Goal: Task Accomplishment & Management: Complete application form

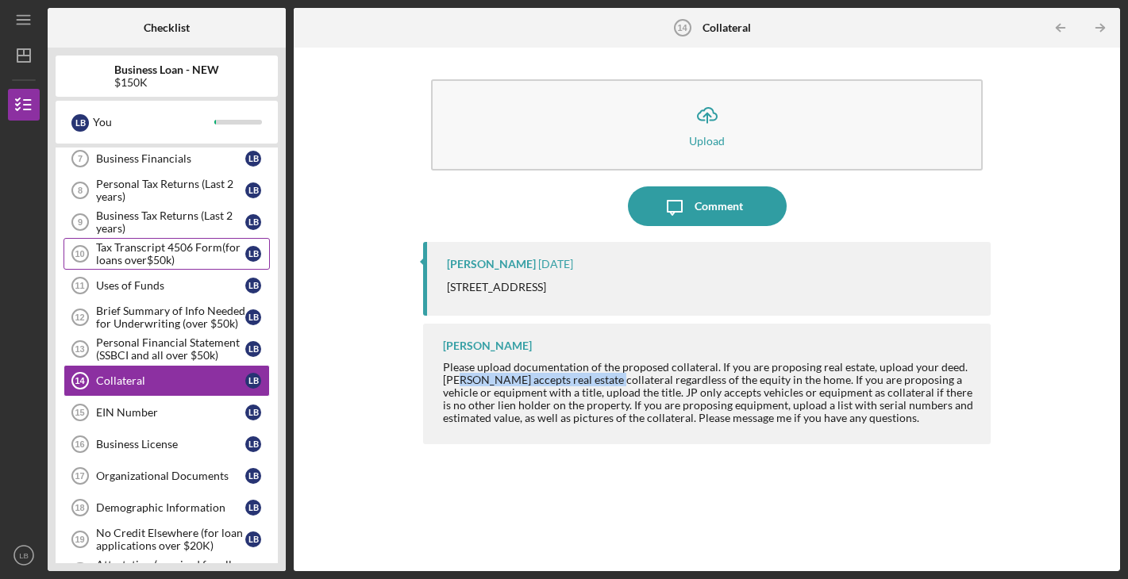
scroll to position [352, 0]
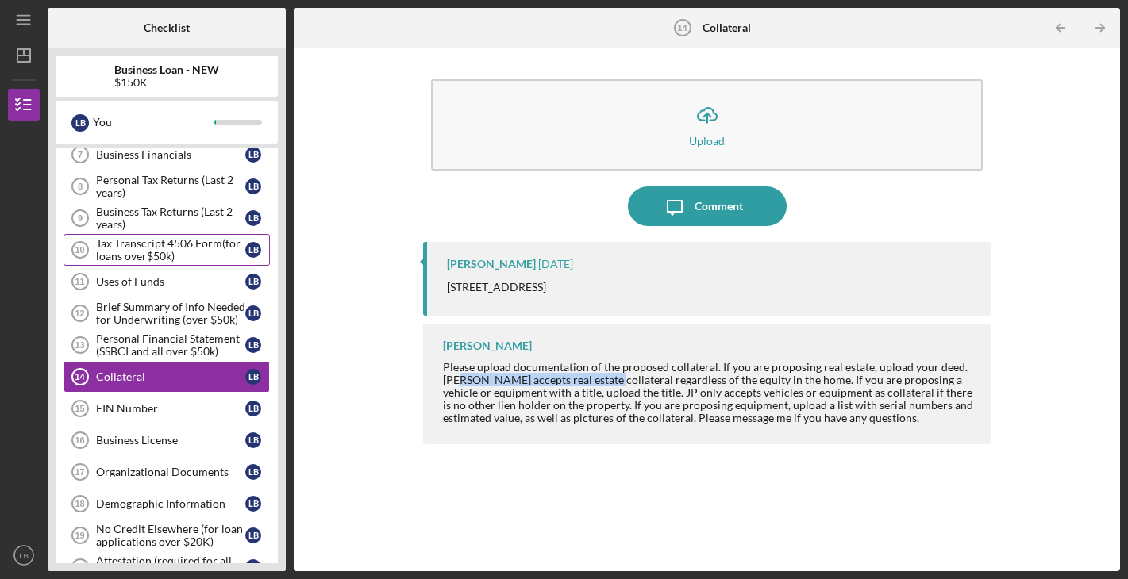
click at [181, 245] on div "Tax Transcript 4506 Form(for loans over$50k)" at bounding box center [170, 249] width 149 height 25
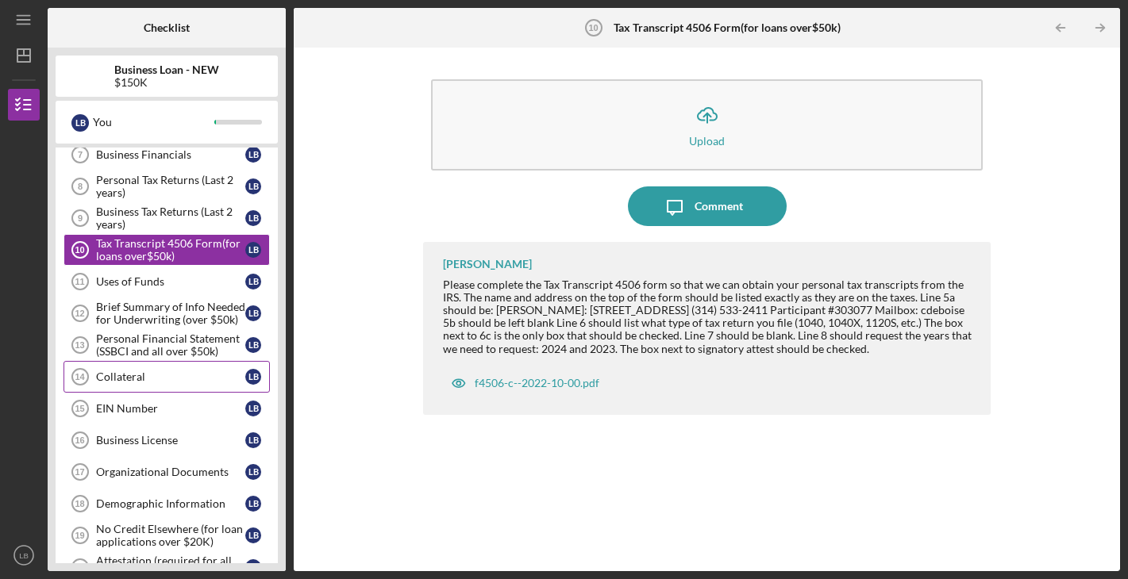
click at [187, 379] on div "Collateral" at bounding box center [170, 377] width 149 height 13
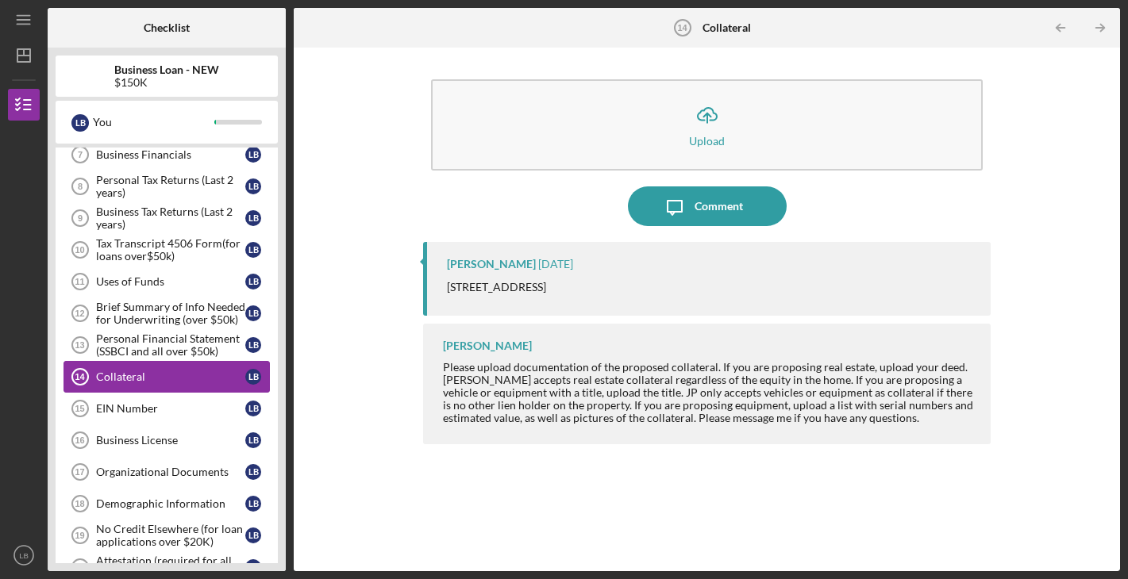
scroll to position [390, 0]
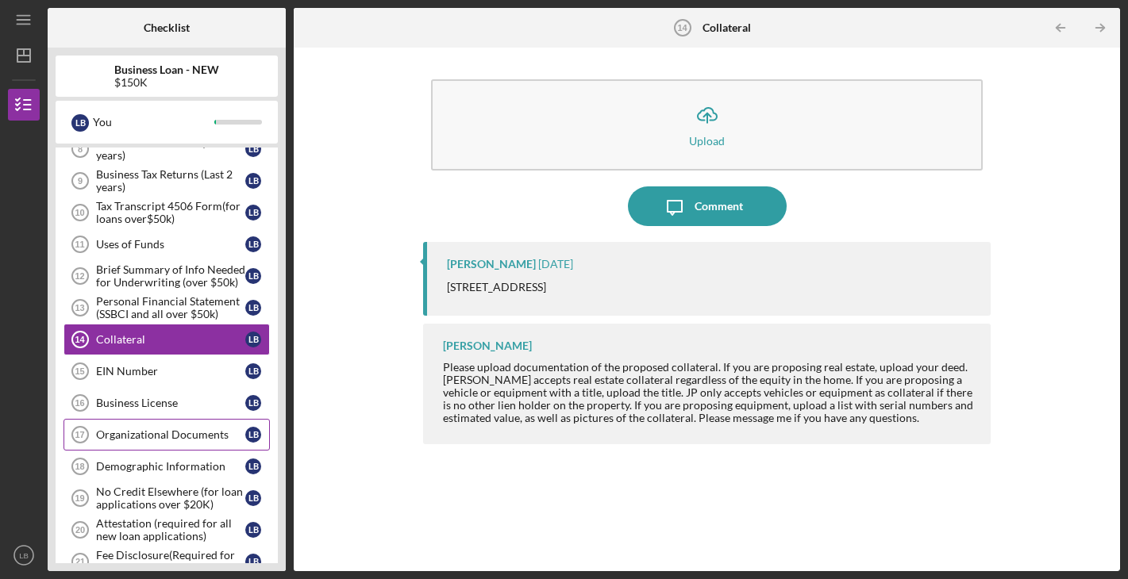
click at [135, 440] on div "Organizational Documents" at bounding box center [170, 435] width 149 height 13
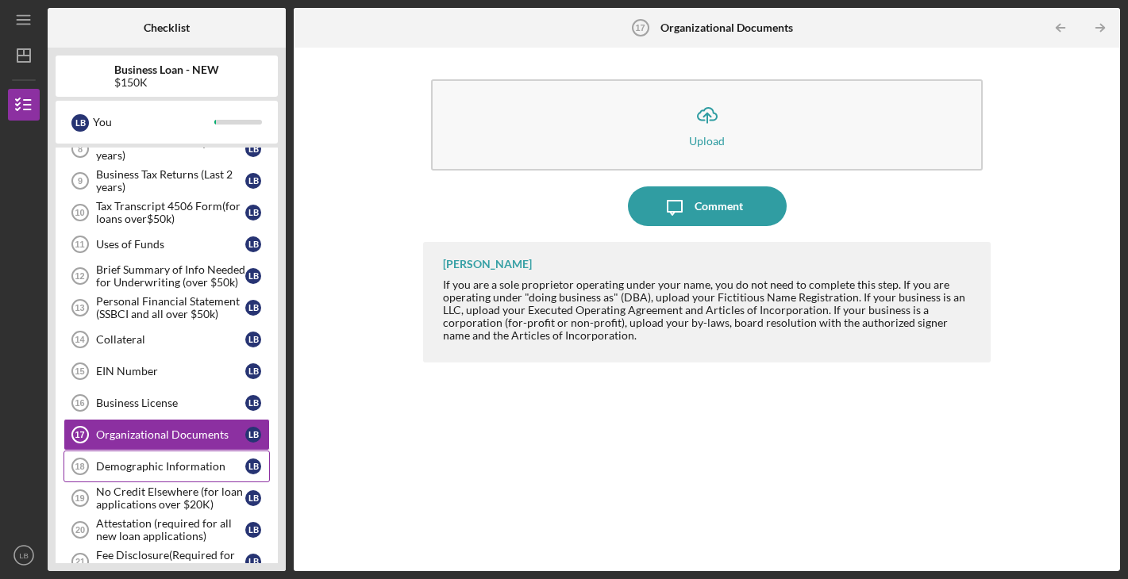
click at [124, 466] on div "Demographic Information" at bounding box center [170, 466] width 149 height 13
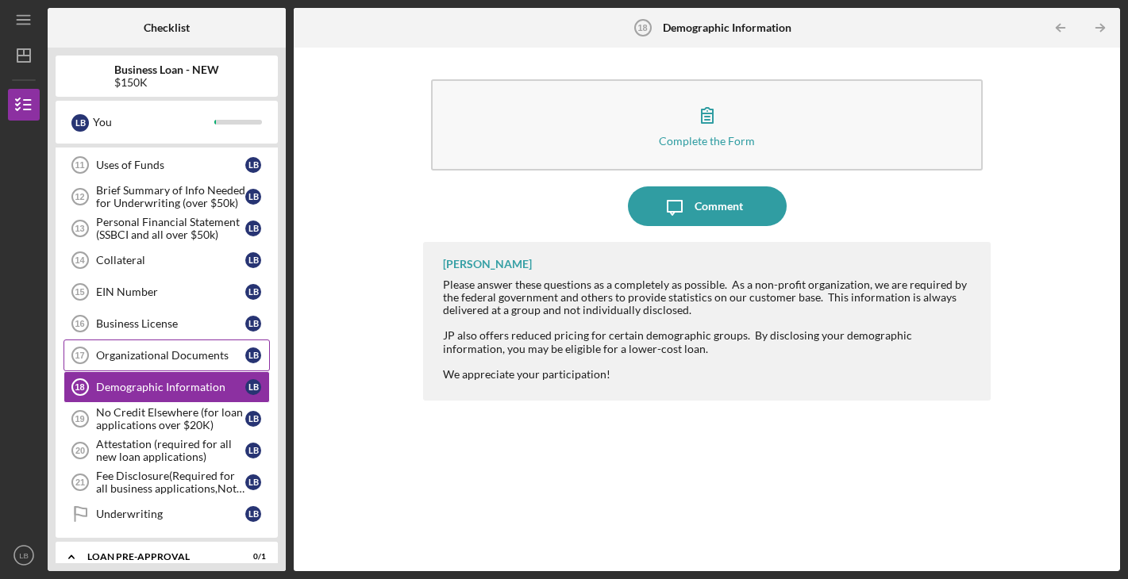
scroll to position [479, 0]
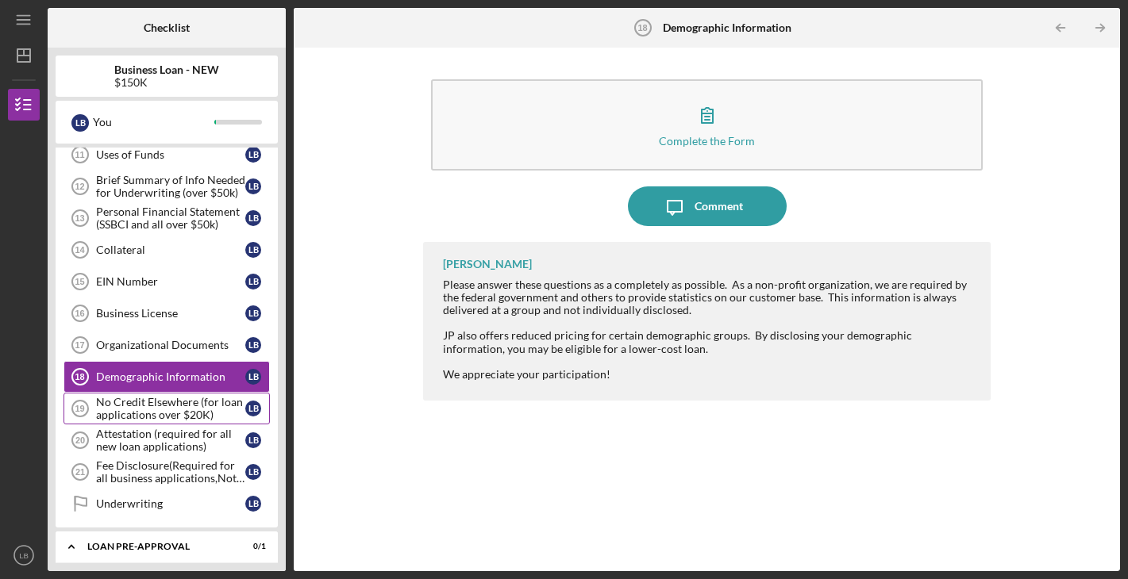
click at [150, 414] on div "No Credit Elsewhere (for loan applications over $20K)" at bounding box center [170, 408] width 149 height 25
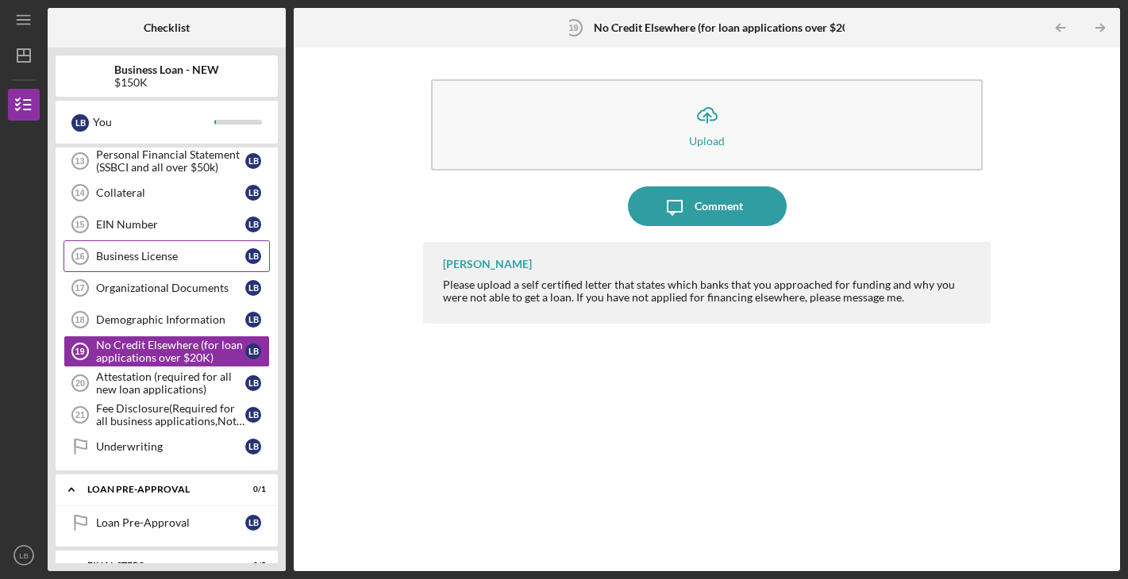
scroll to position [540, 0]
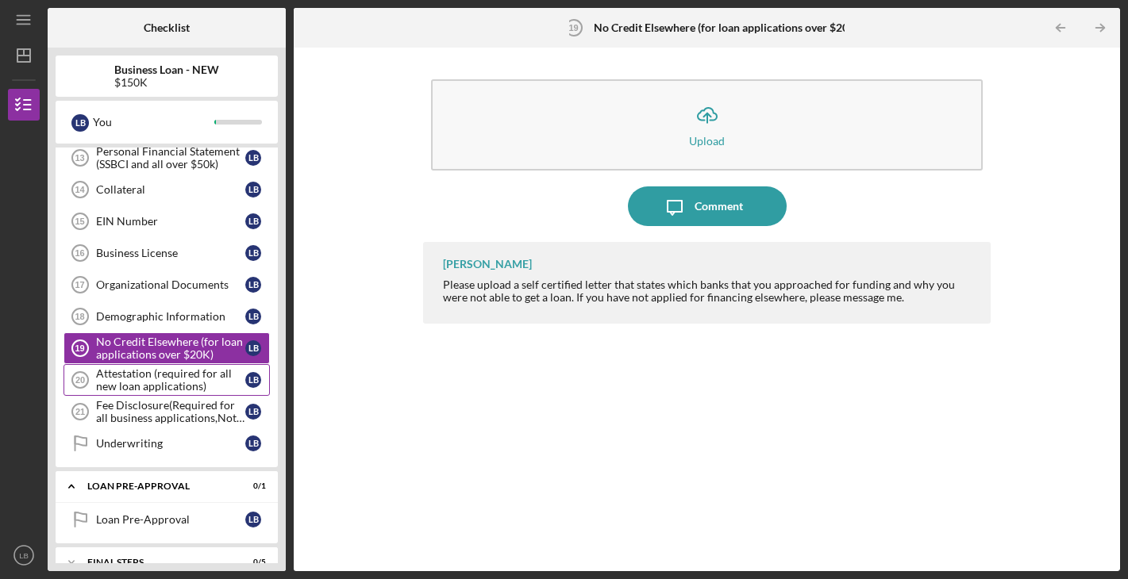
click at [156, 374] on div "Attestation (required for all new loan applications)" at bounding box center [170, 380] width 149 height 25
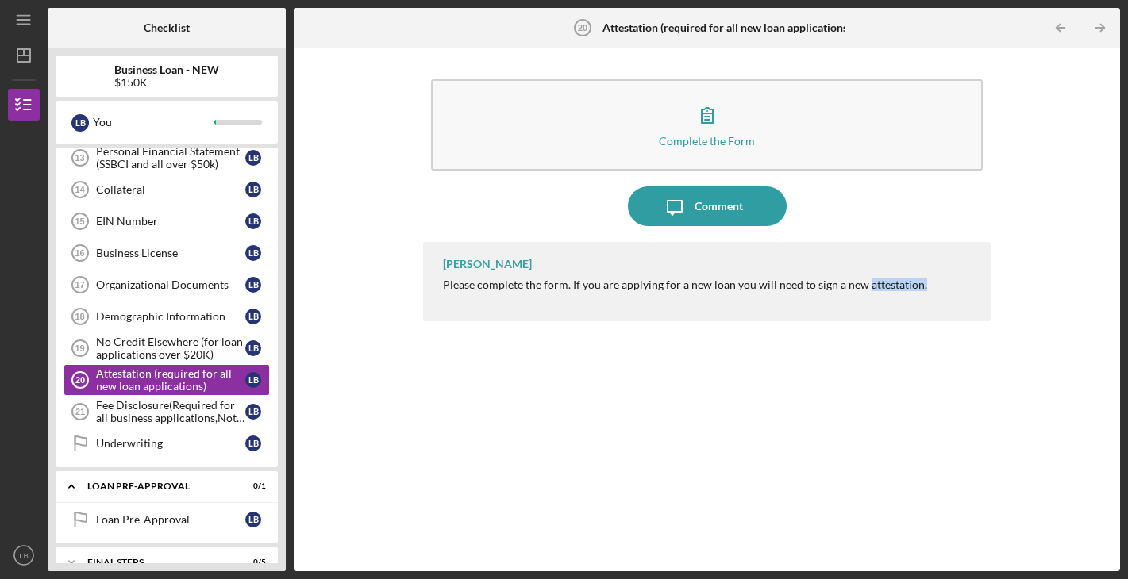
drag, startPoint x: 862, startPoint y: 286, endPoint x: 963, endPoint y: 285, distance: 100.8
click at [963, 285] on div "[PERSON_NAME] Please complete the form. If you are applying for a new loan you …" at bounding box center [707, 281] width 568 height 79
copy div "attestation."
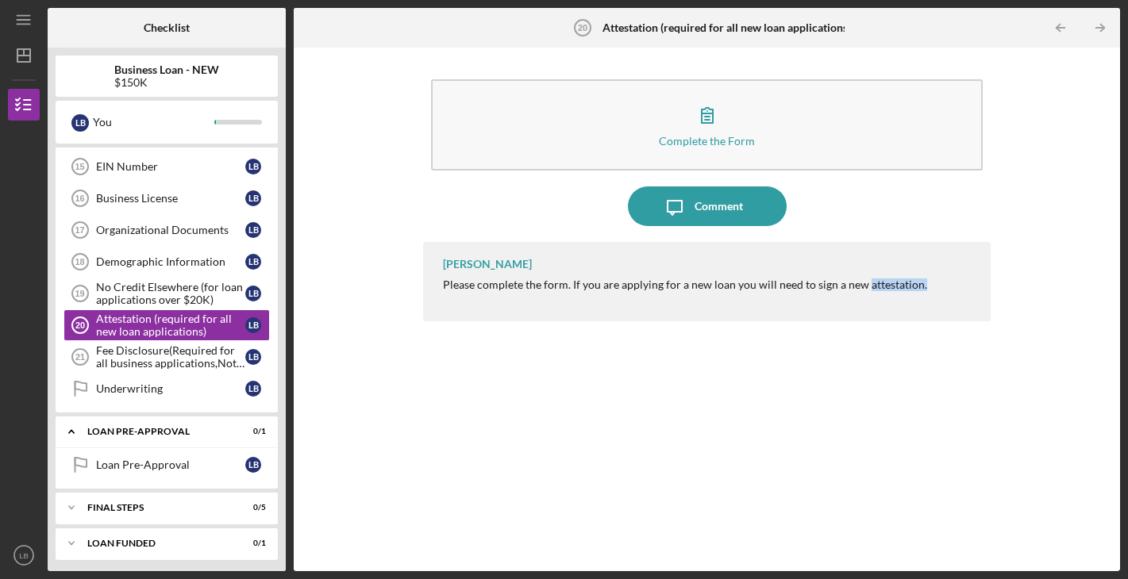
scroll to position [599, 0]
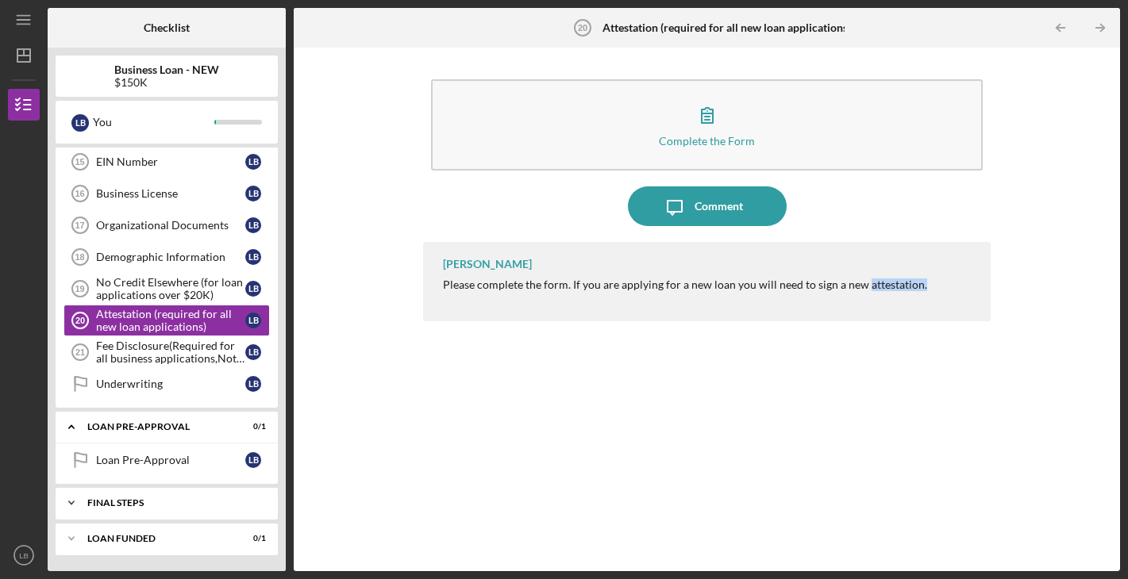
click at [187, 505] on div "FINAL STEPS" at bounding box center [172, 504] width 171 height 10
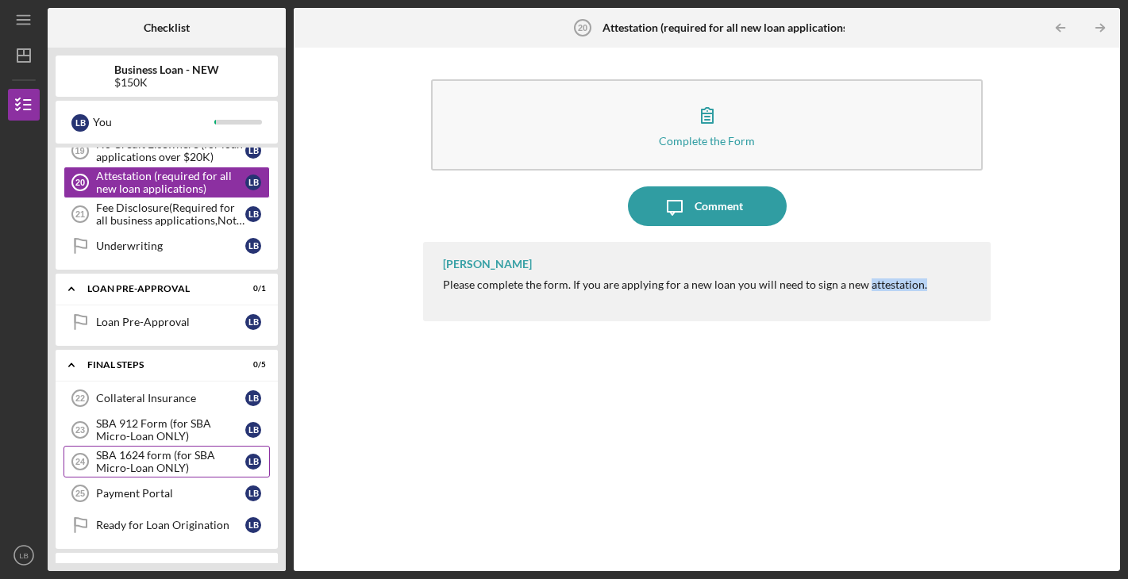
scroll to position [767, 0]
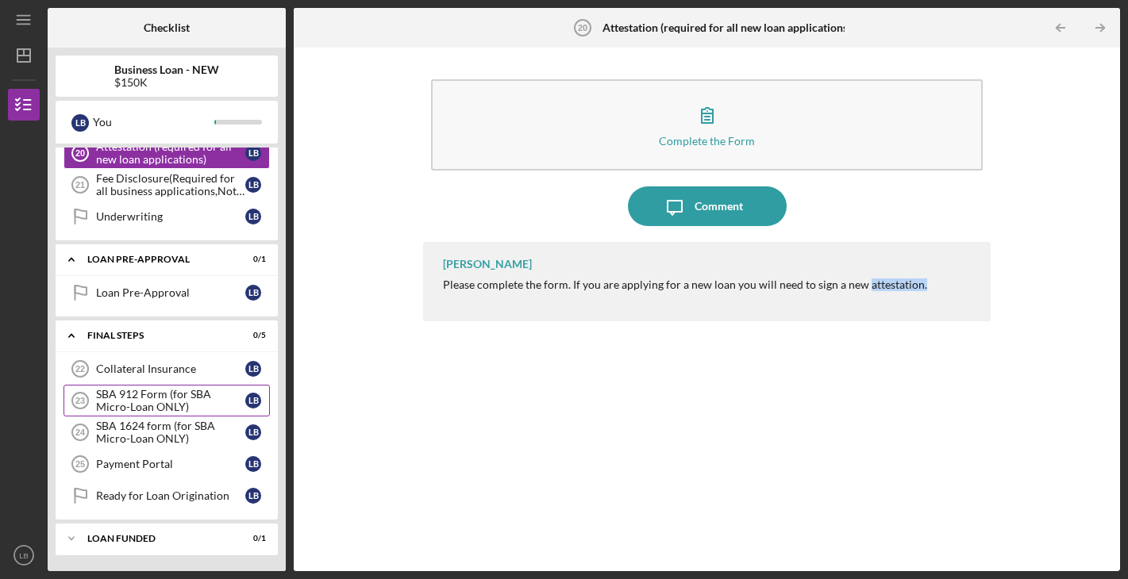
click at [164, 391] on div "SBA 912 Form (for SBA Micro-Loan ONLY)" at bounding box center [170, 400] width 149 height 25
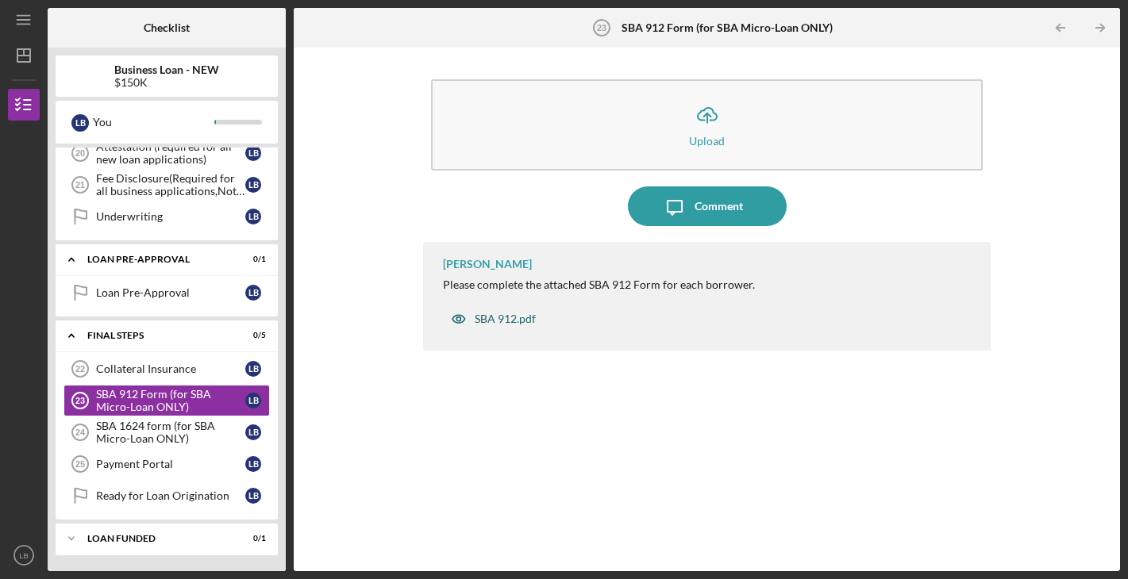
click at [510, 319] on div "SBA 912.pdf" at bounding box center [505, 319] width 61 height 13
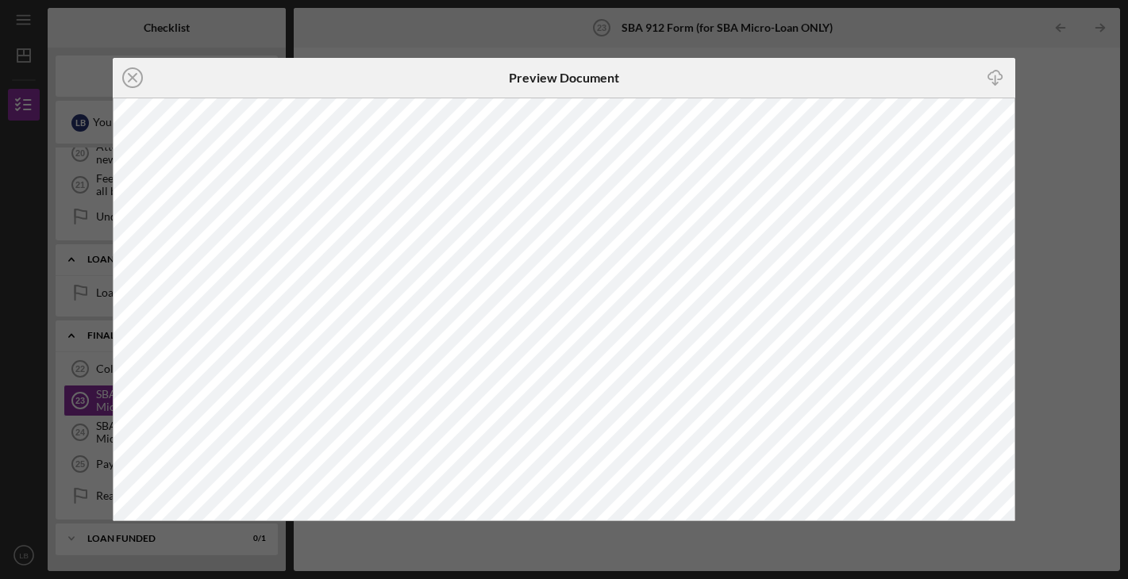
click at [133, 77] on line at bounding box center [133, 78] width 8 height 8
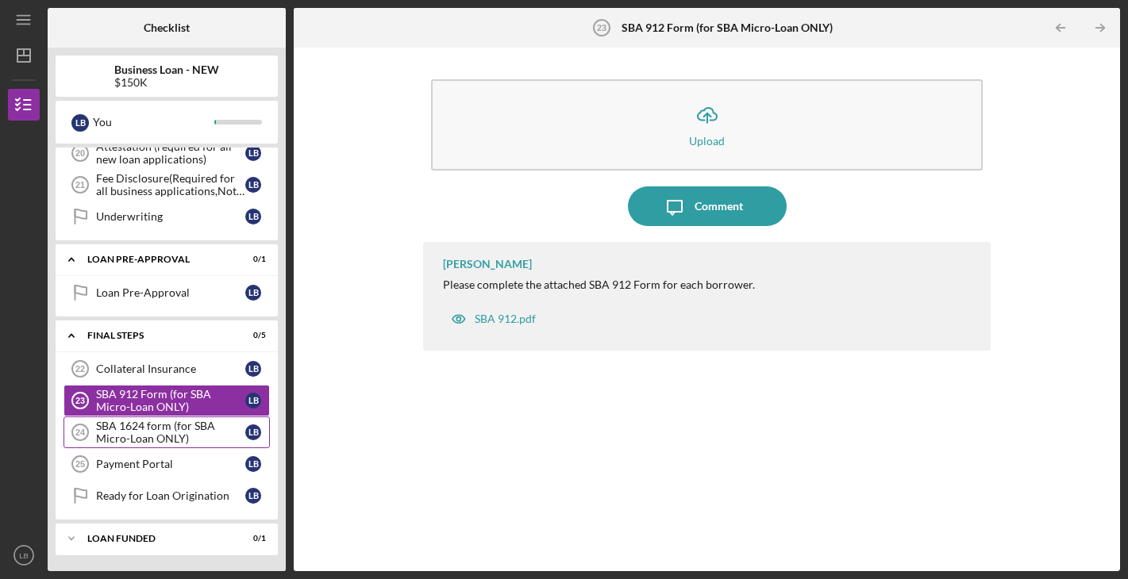
click at [161, 432] on div "SBA 1624 form (for SBA Micro-Loan ONLY)" at bounding box center [170, 432] width 149 height 25
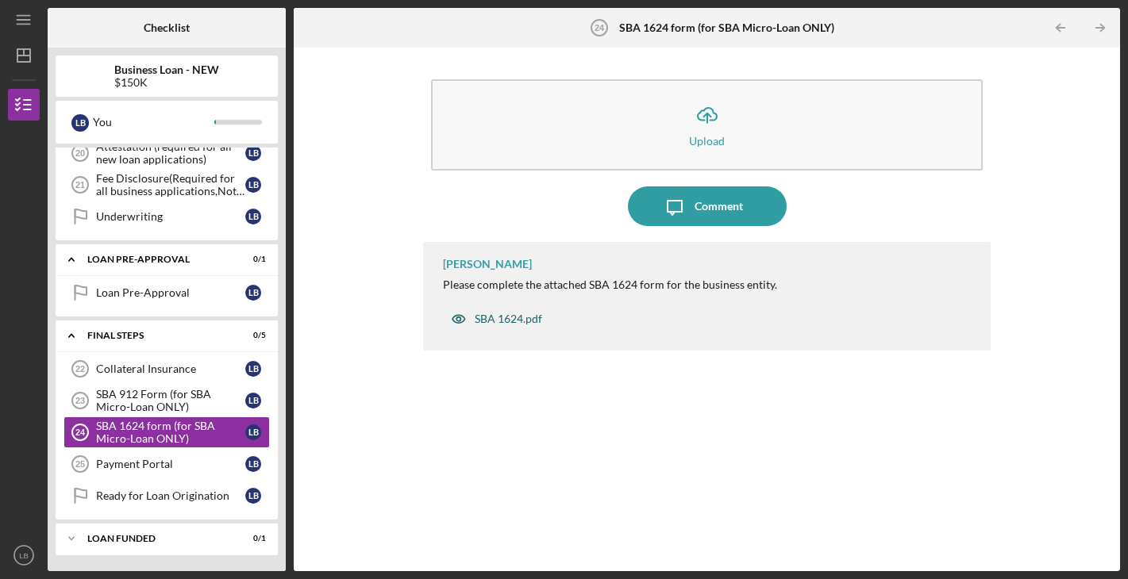
click at [489, 321] on div "SBA 1624.pdf" at bounding box center [508, 319] width 67 height 13
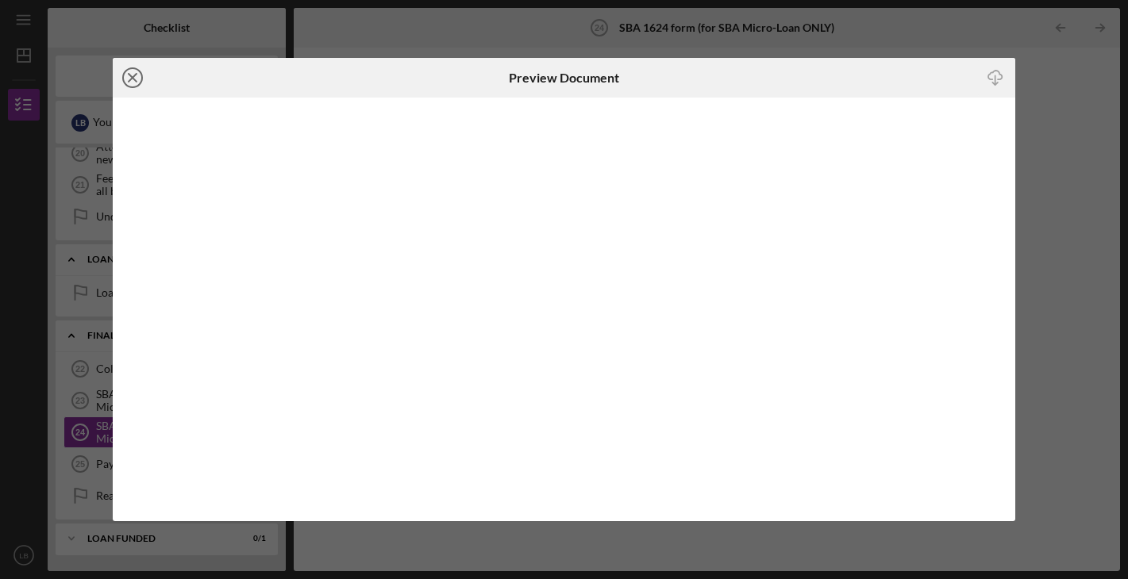
click at [133, 76] on line at bounding box center [133, 78] width 8 height 8
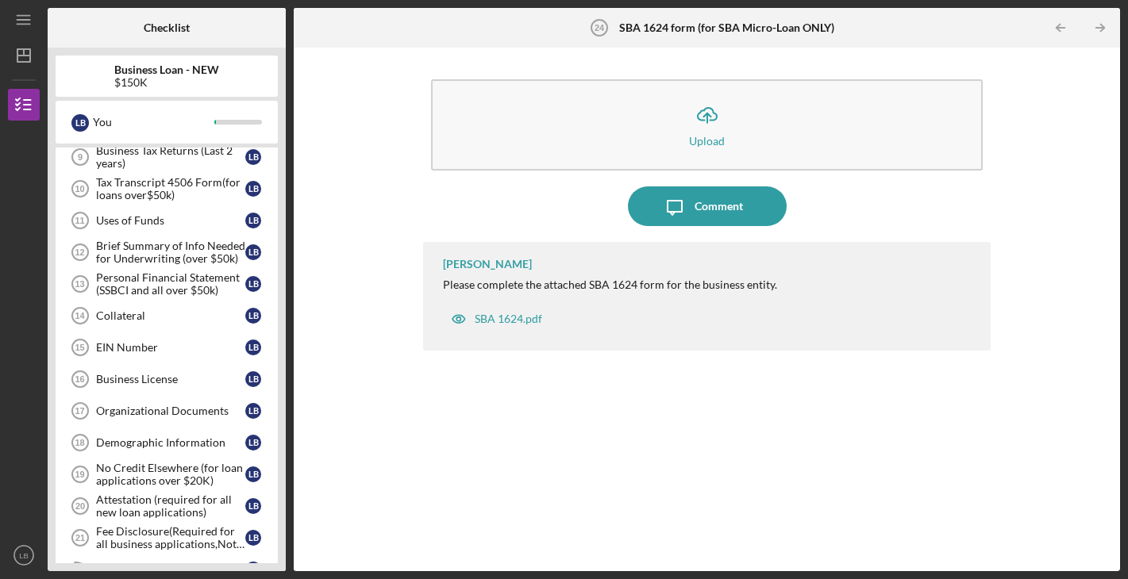
scroll to position [402, 0]
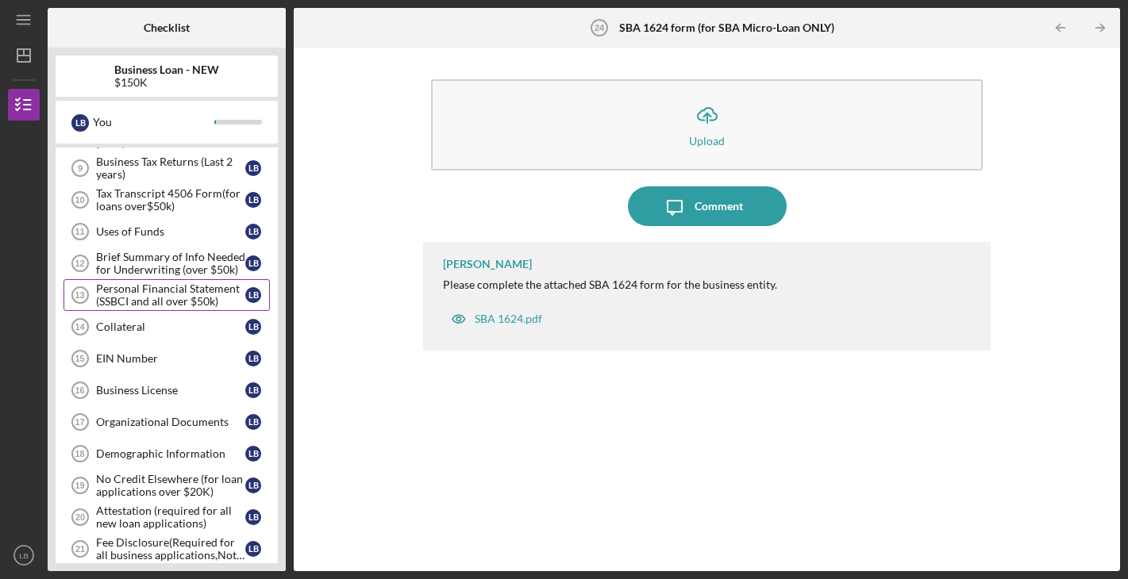
click at [166, 306] on div "Personal Financial Statement (SSBCI and all over $50k)" at bounding box center [170, 295] width 149 height 25
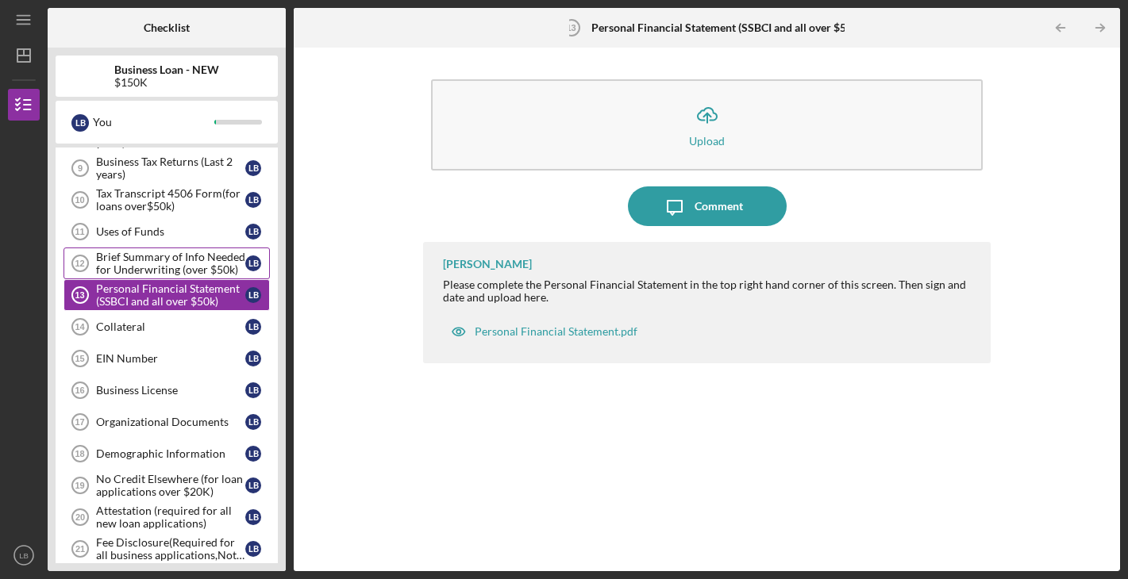
click at [162, 269] on div "Brief Summary of Info Needed for Underwriting (over $50k)" at bounding box center [170, 263] width 149 height 25
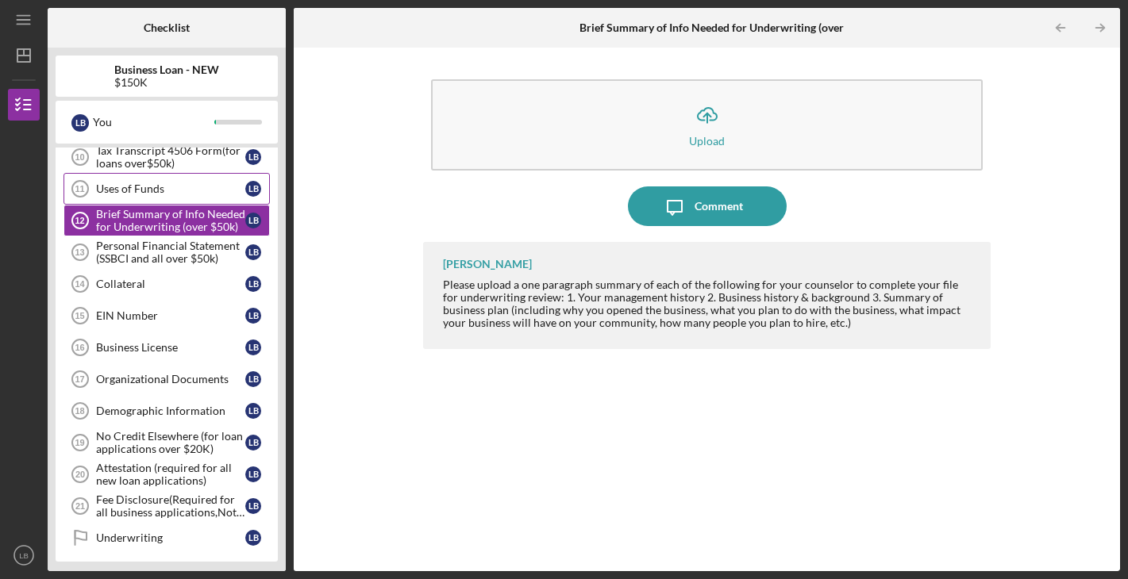
scroll to position [463, 0]
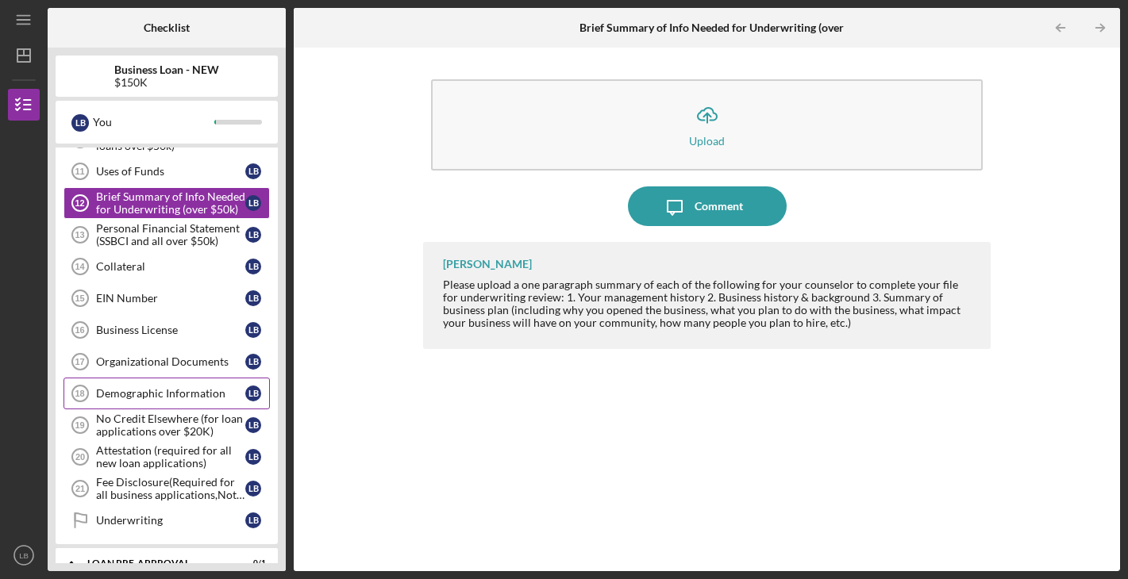
click at [202, 395] on div "Demographic Information" at bounding box center [170, 393] width 149 height 13
